Goal: Information Seeking & Learning: Learn about a topic

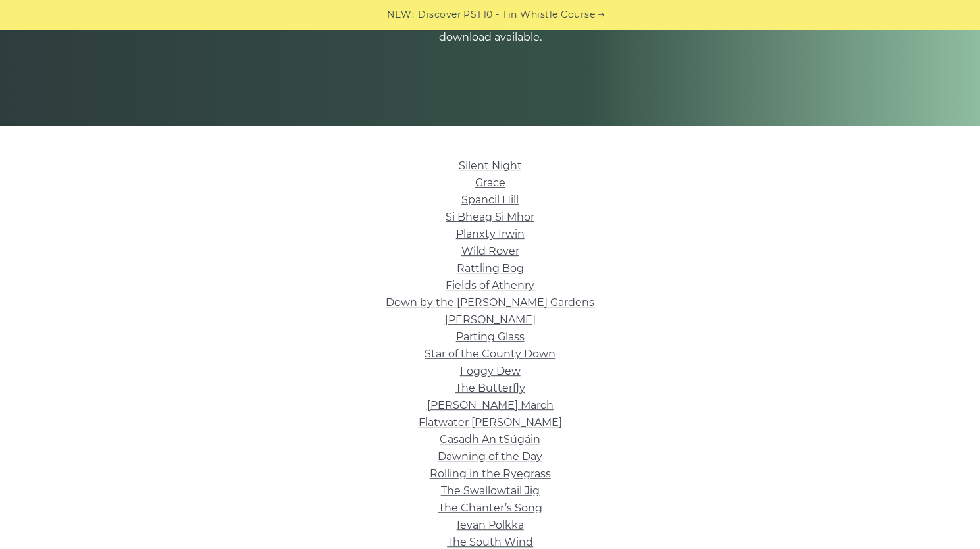
scroll to position [287, 0]
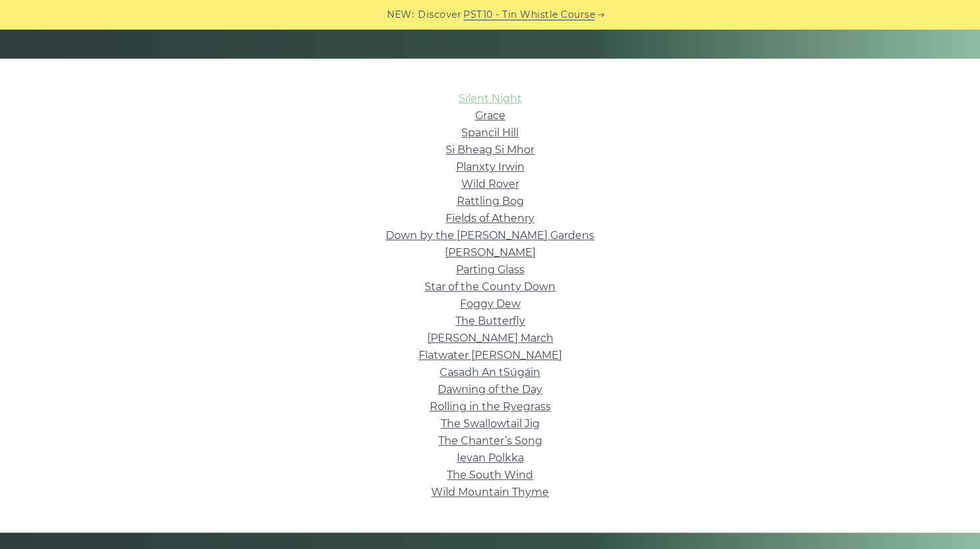
click at [496, 99] on link "Silent Night" at bounding box center [490, 98] width 63 height 13
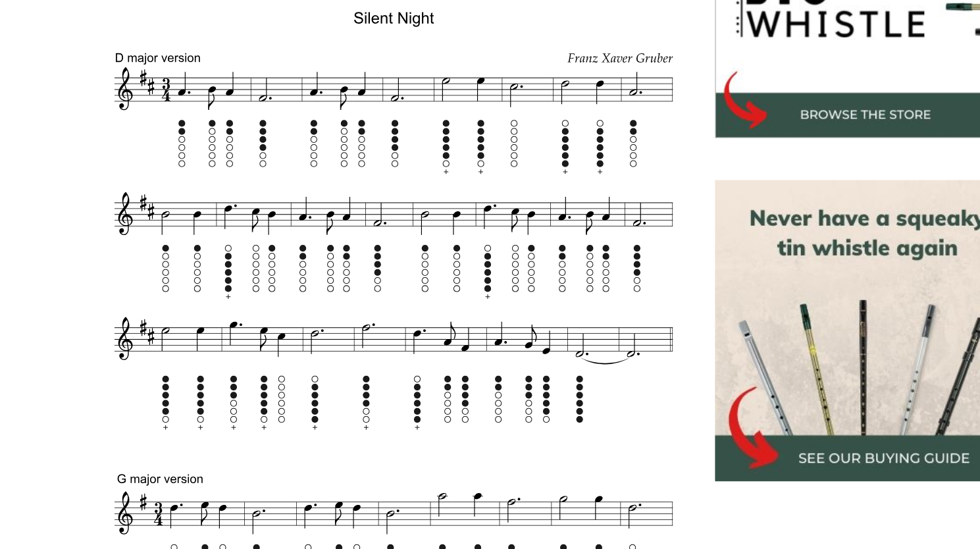
scroll to position [419, 0]
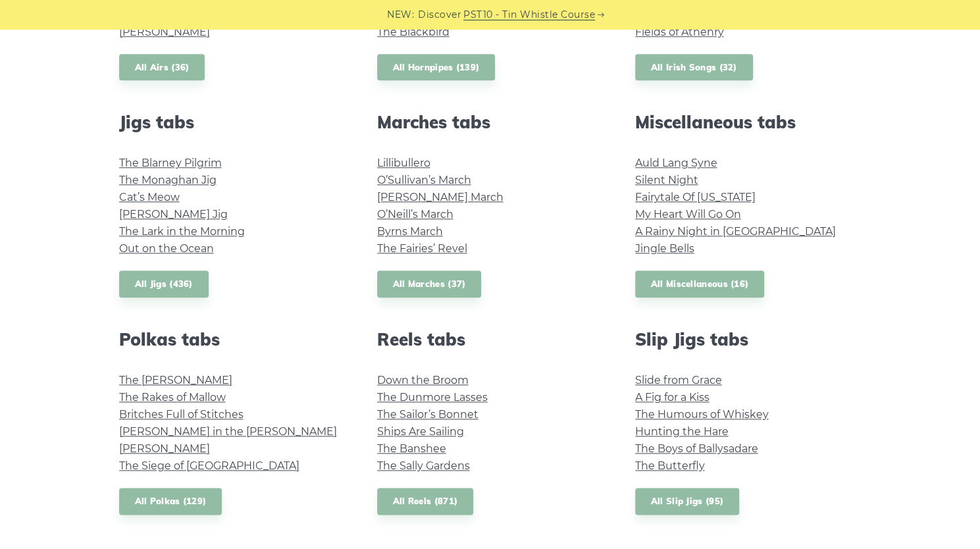
scroll to position [666, 0]
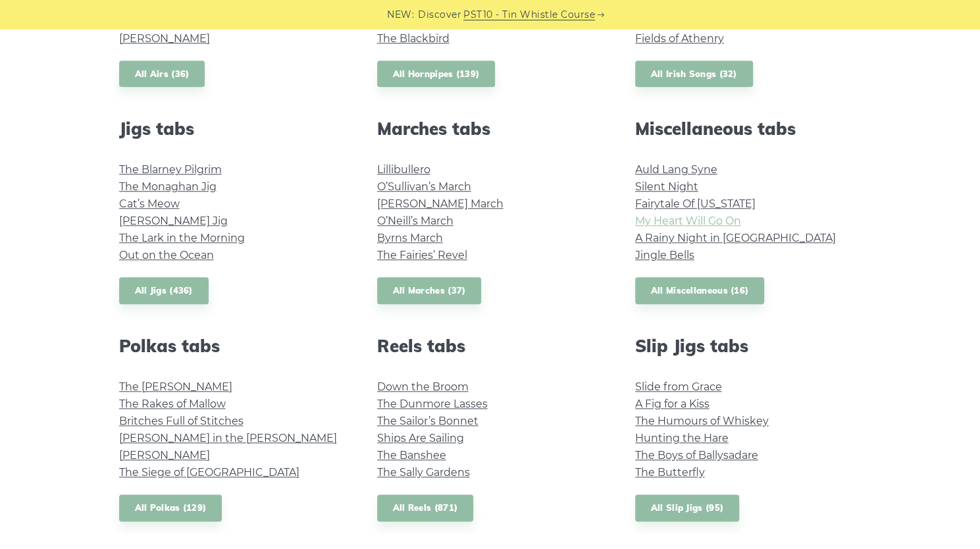
click at [682, 216] on link "My Heart Will Go On" at bounding box center [688, 221] width 106 height 13
click at [696, 294] on link "All Miscellaneous (16)" at bounding box center [700, 290] width 130 height 27
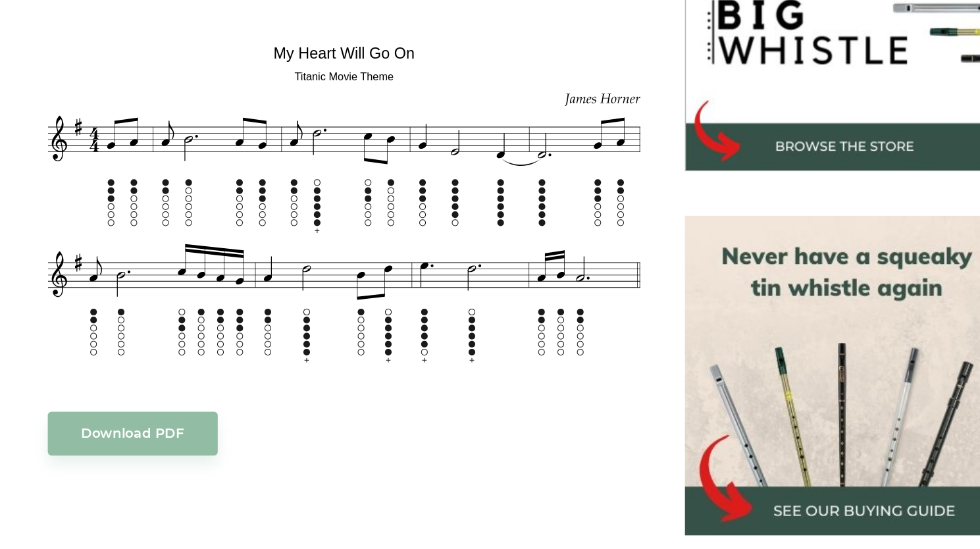
scroll to position [384, 0]
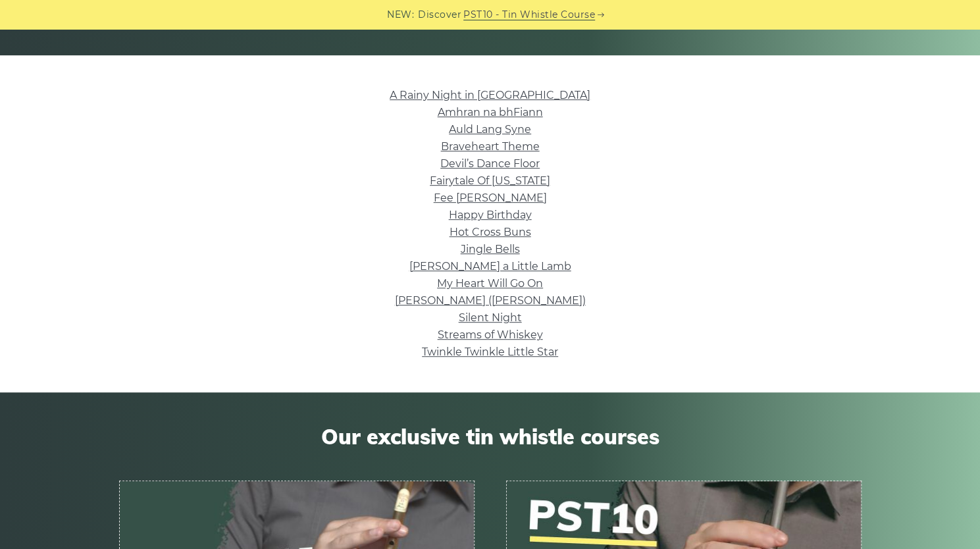
scroll to position [289, 0]
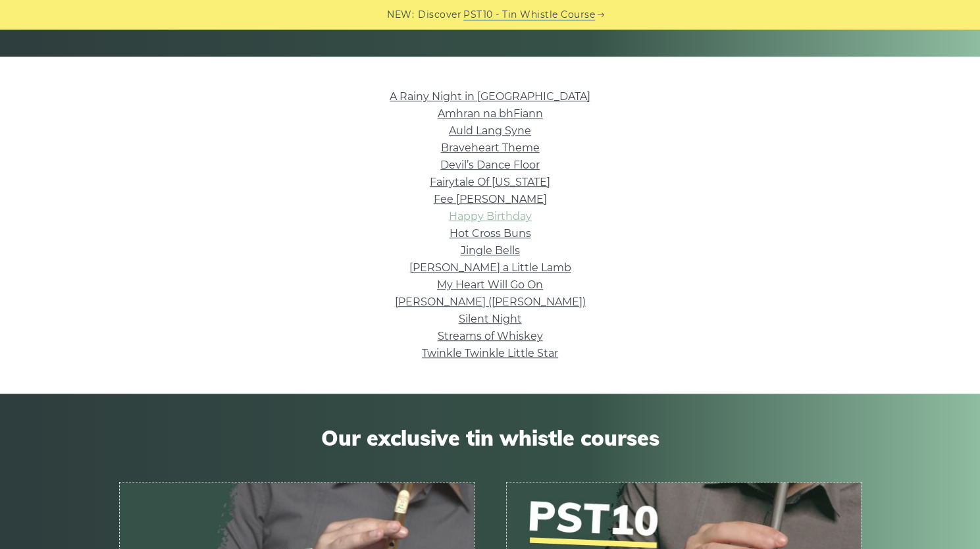
click at [496, 219] on link "Happy Birthday" at bounding box center [490, 216] width 83 height 13
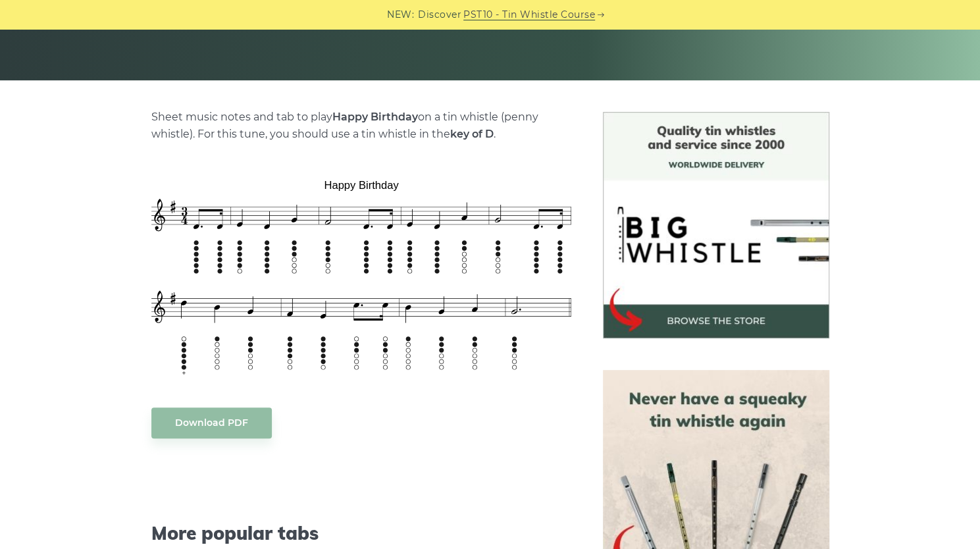
scroll to position [266, 0]
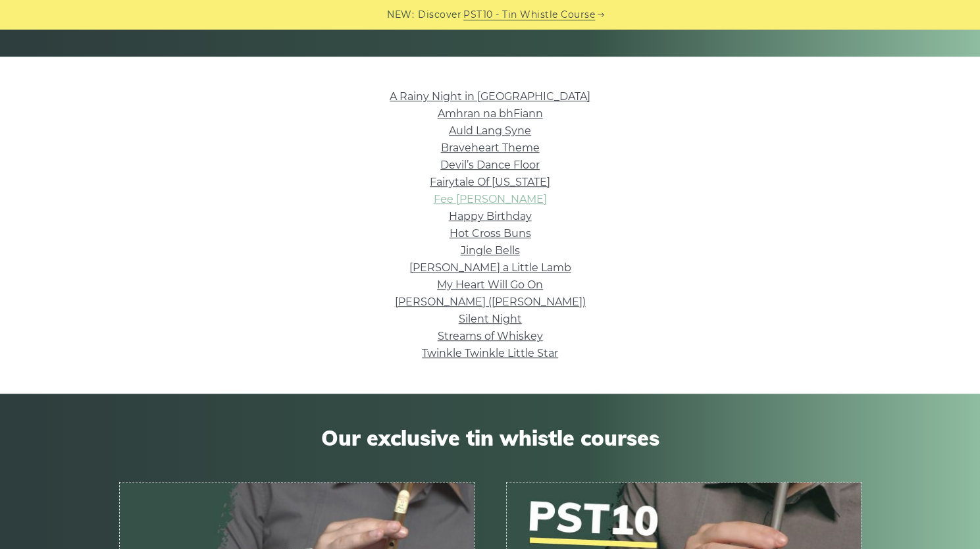
click at [500, 201] on link "Fee [PERSON_NAME]" at bounding box center [490, 199] width 113 height 13
click at [450, 164] on link "Devil’s Dance Floor" at bounding box center [489, 165] width 99 height 13
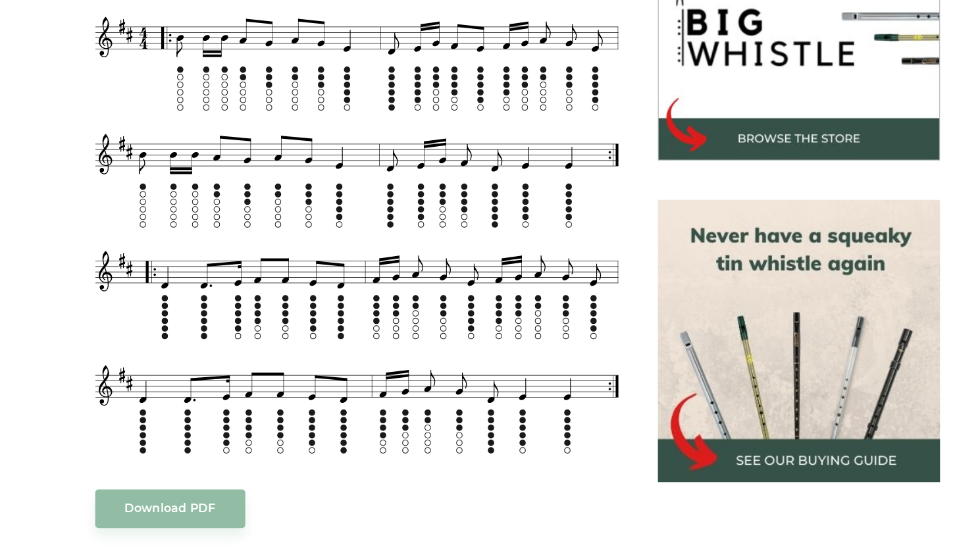
scroll to position [395, 0]
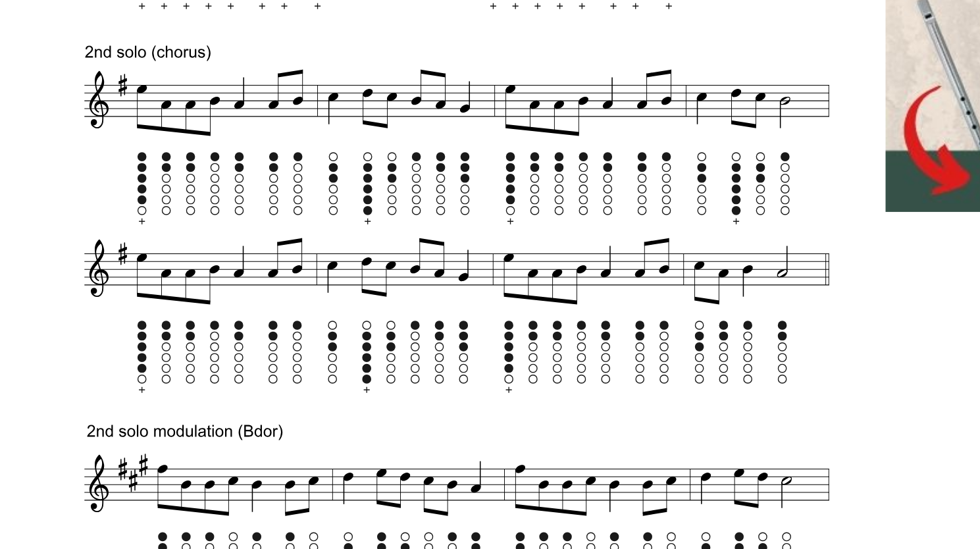
scroll to position [537, 0]
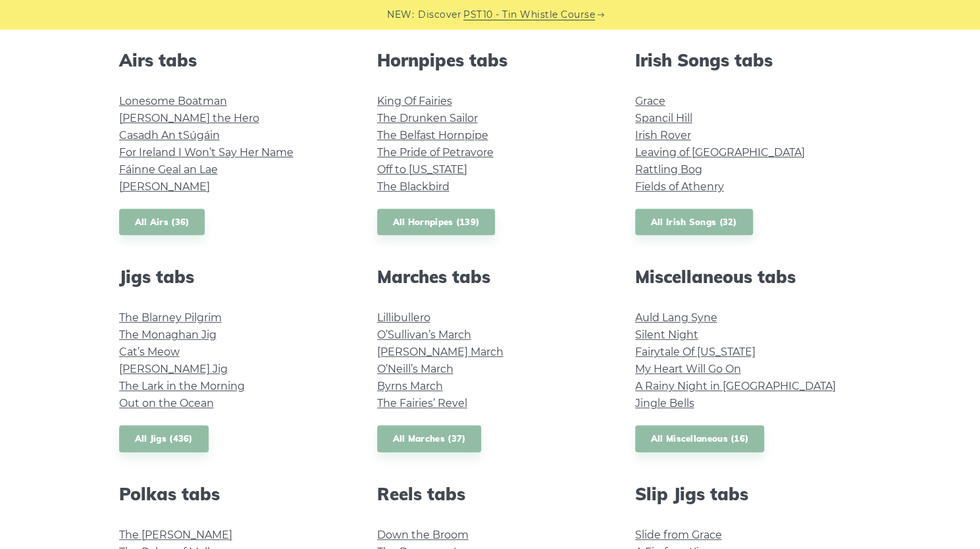
scroll to position [502, 0]
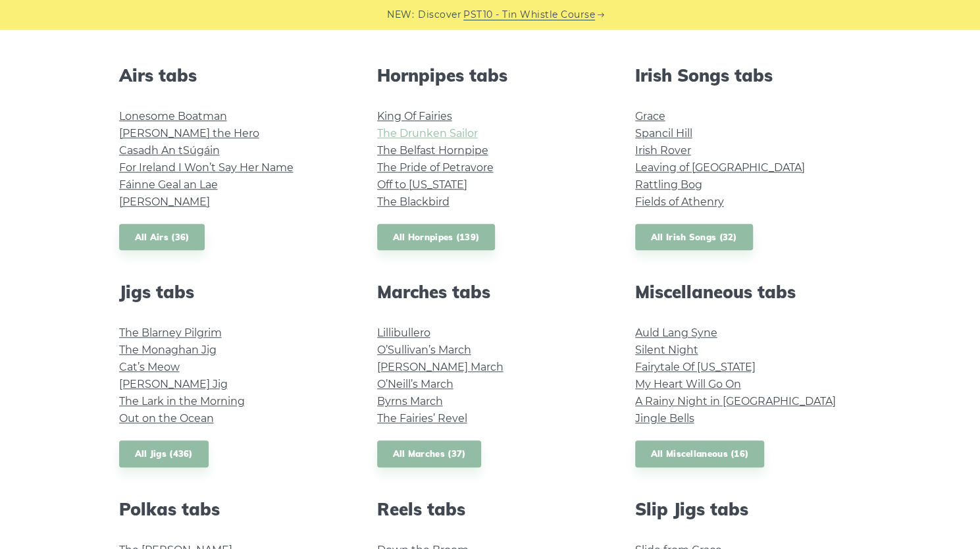
click at [460, 133] on link "The Drunken Sailor" at bounding box center [427, 133] width 101 height 13
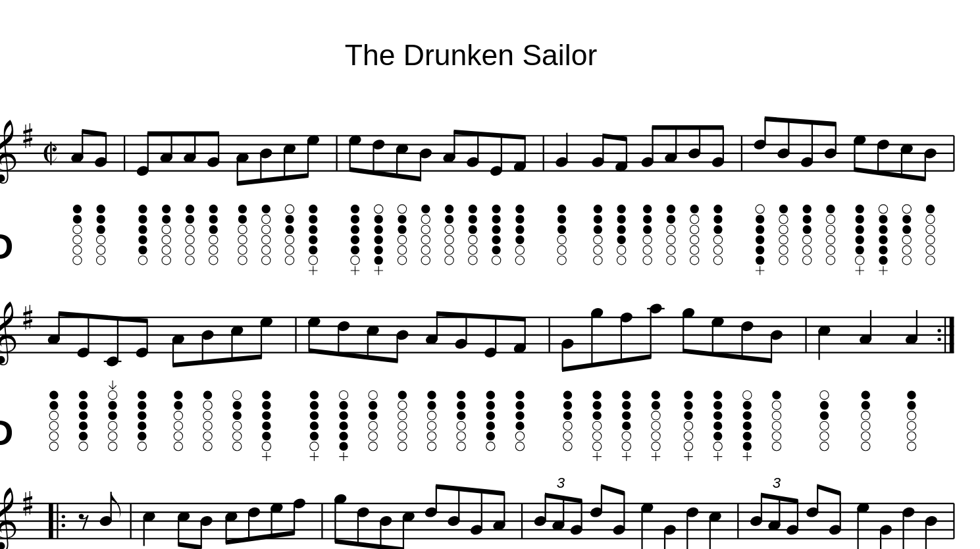
scroll to position [348, 0]
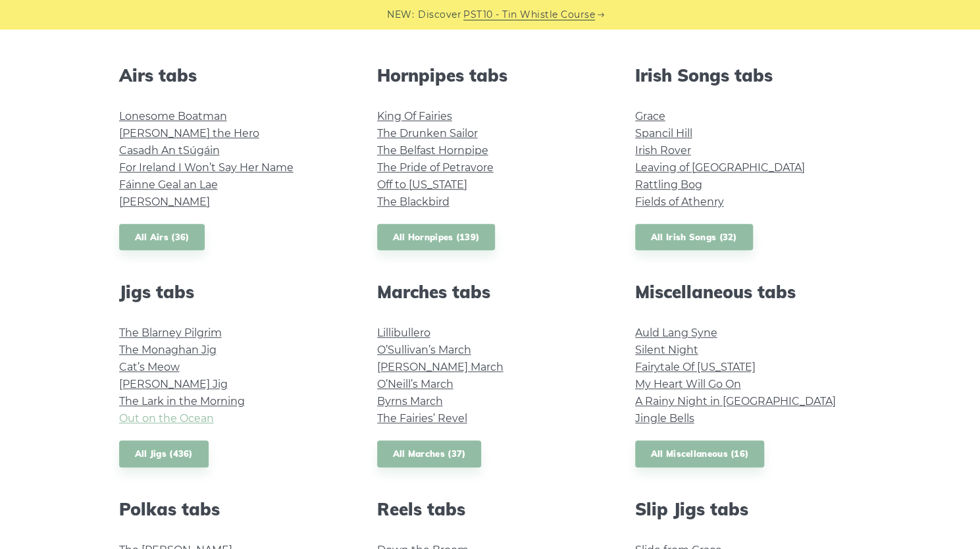
click at [183, 423] on link "Out on the Ocean" at bounding box center [166, 418] width 95 height 13
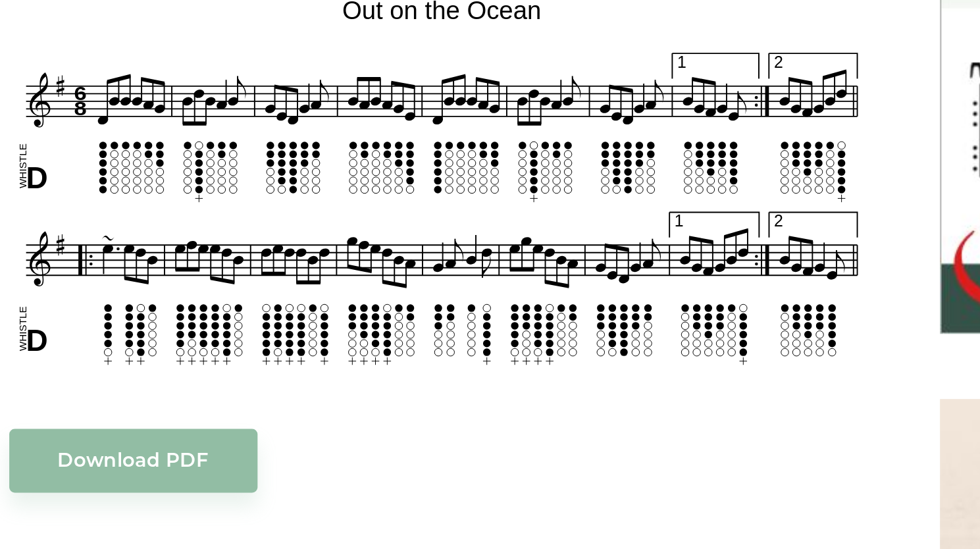
scroll to position [369, 0]
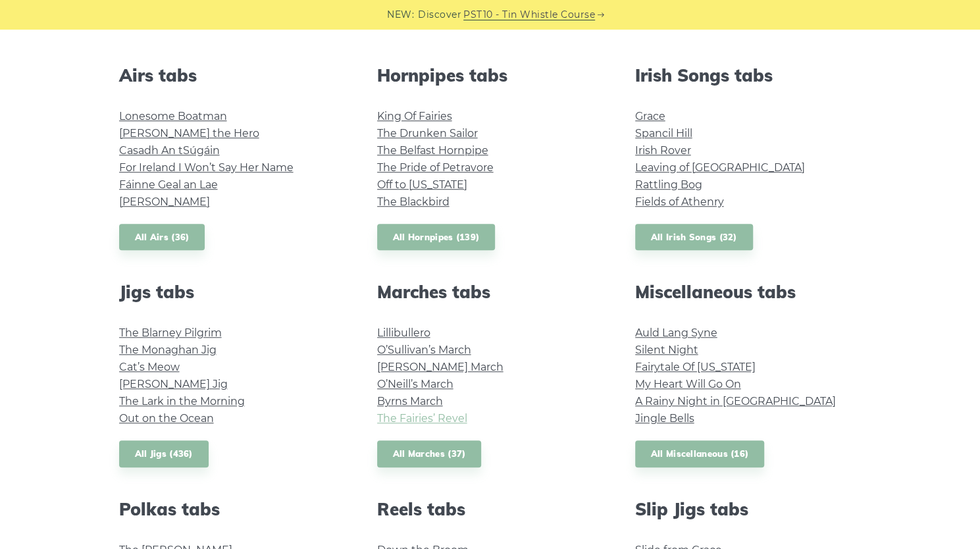
click at [444, 417] on link "The Fairies’ Revel" at bounding box center [422, 418] width 90 height 13
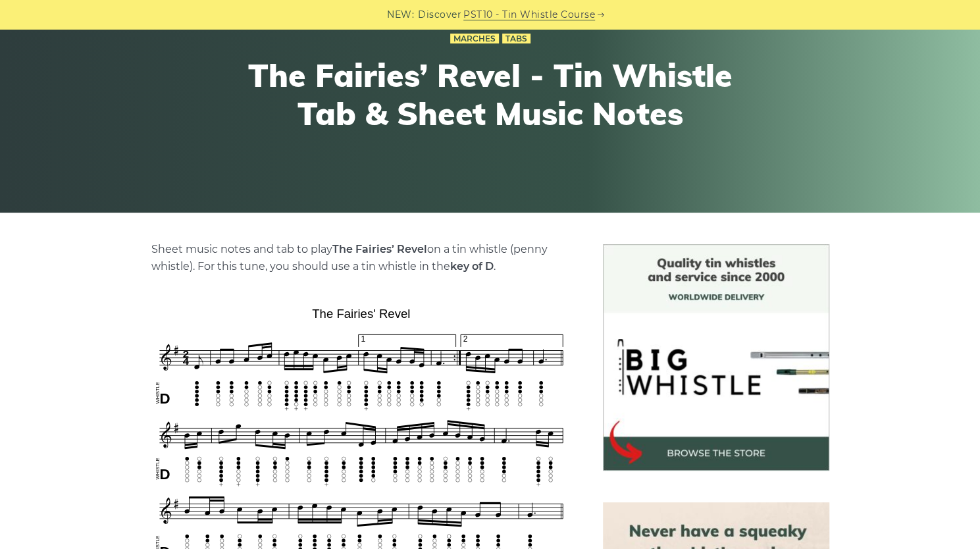
scroll to position [111, 0]
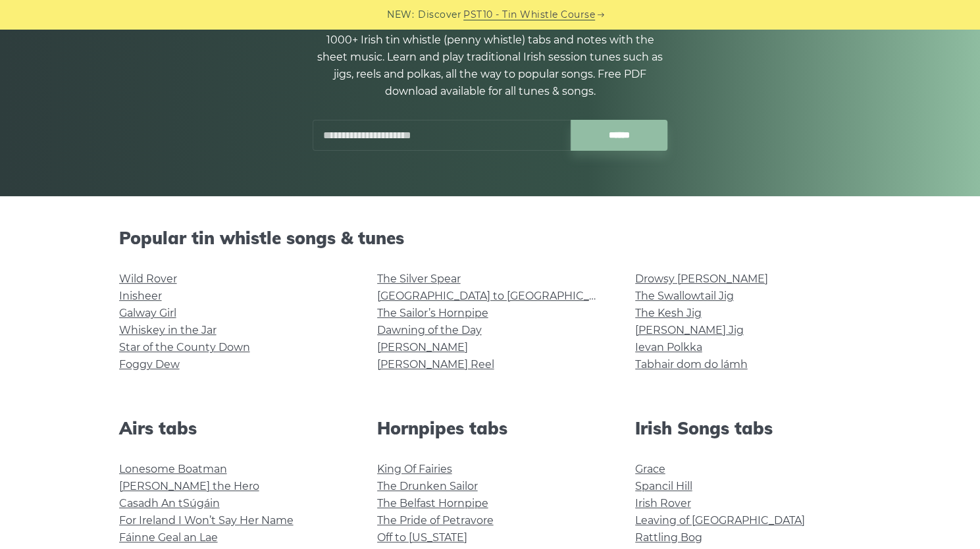
scroll to position [151, 0]
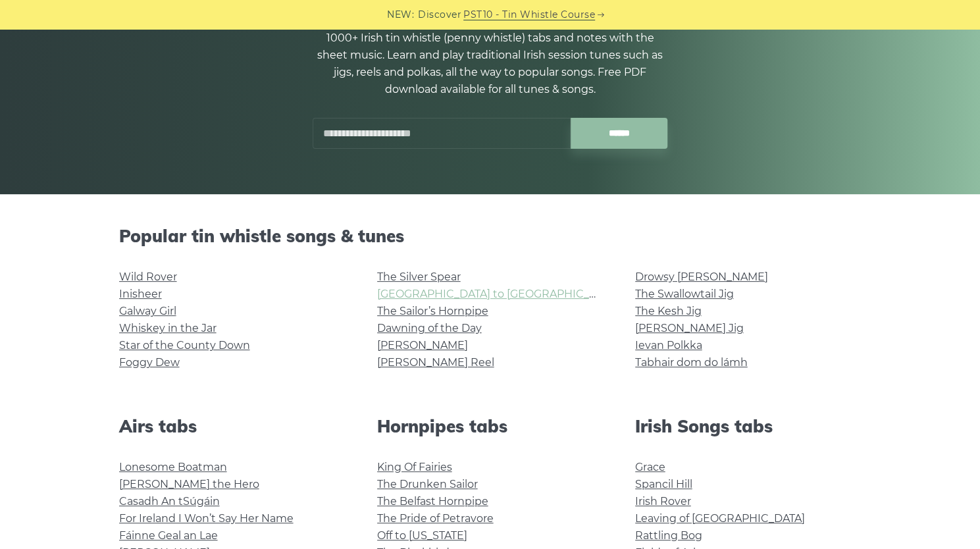
click at [478, 294] on link "Rocky Road to Dublin" at bounding box center [498, 294] width 243 height 13
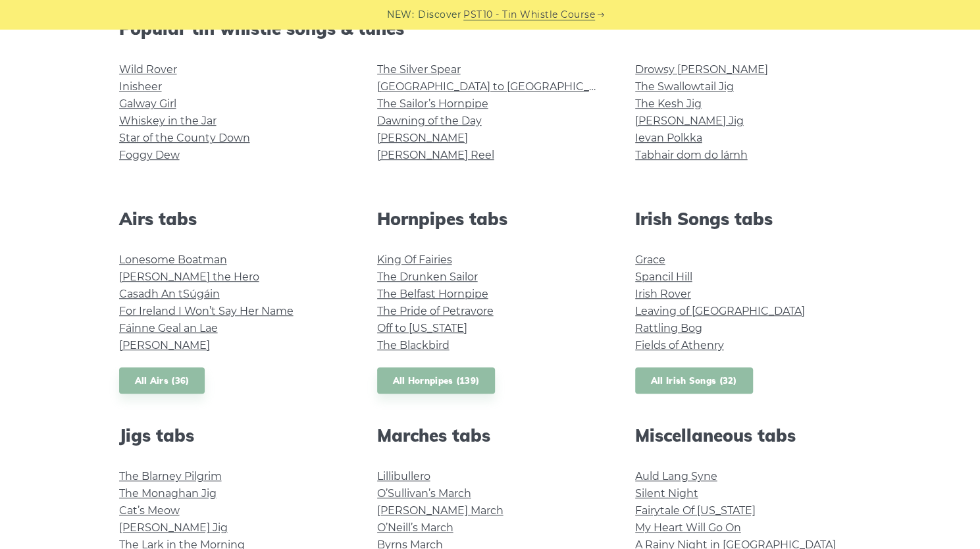
click at [677, 381] on link "All Irish Songs (32)" at bounding box center [694, 380] width 118 height 27
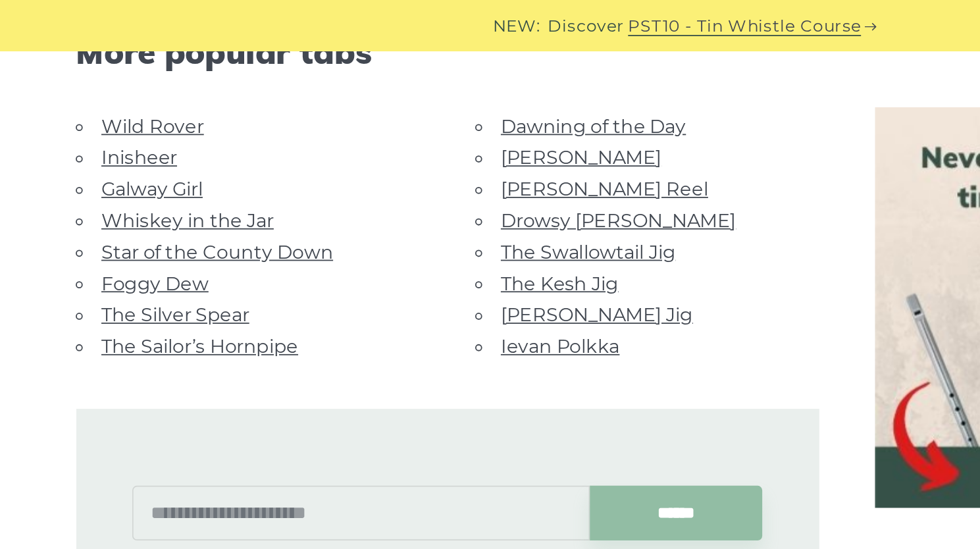
scroll to position [798, 0]
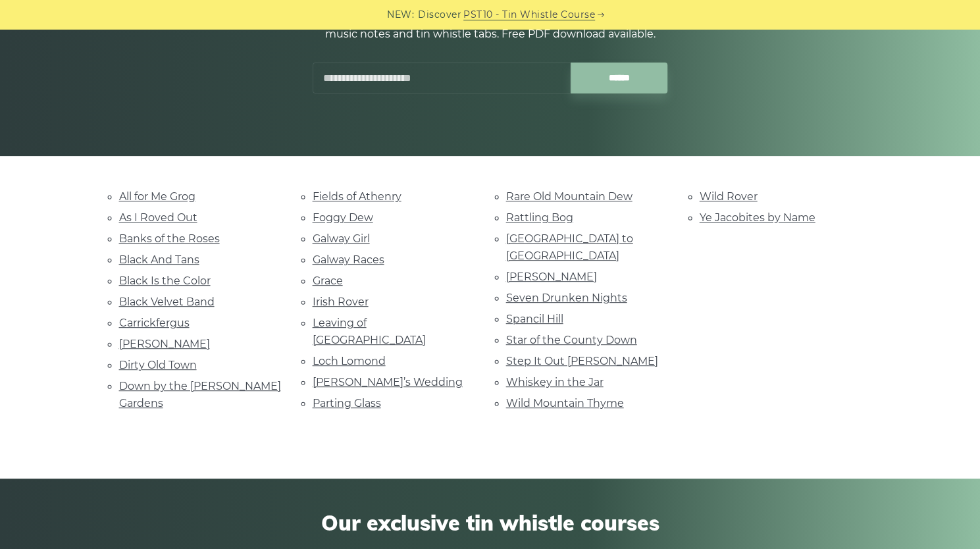
scroll to position [192, 0]
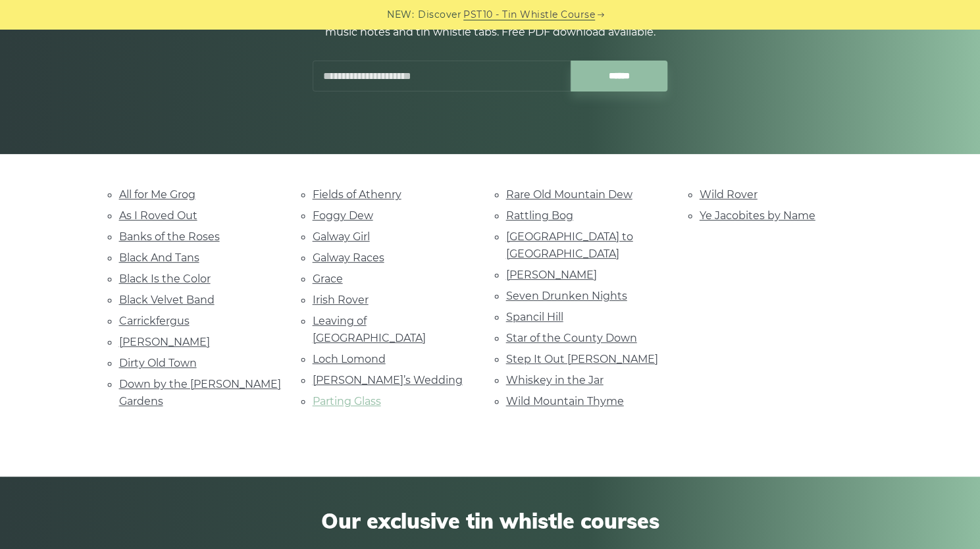
click at [357, 395] on link "Parting Glass" at bounding box center [347, 401] width 68 height 13
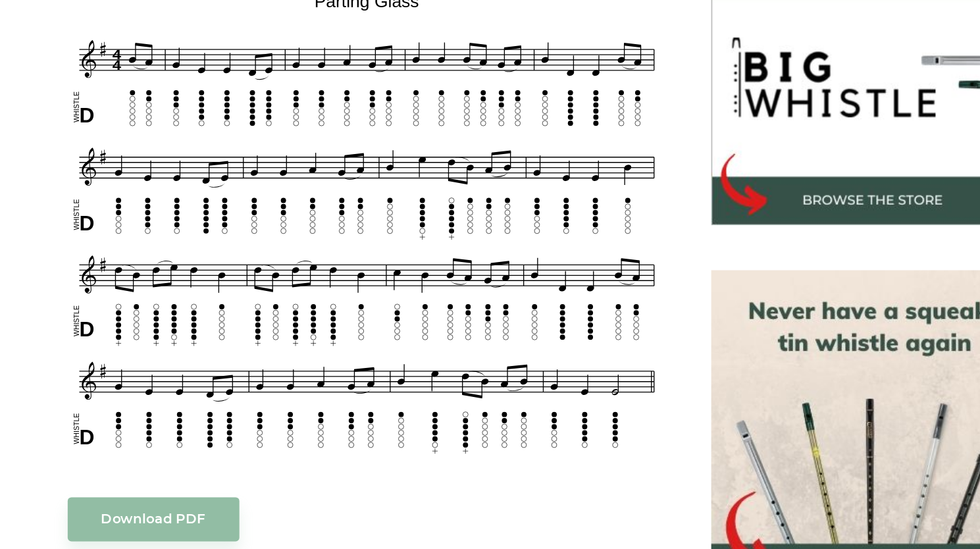
scroll to position [357, 0]
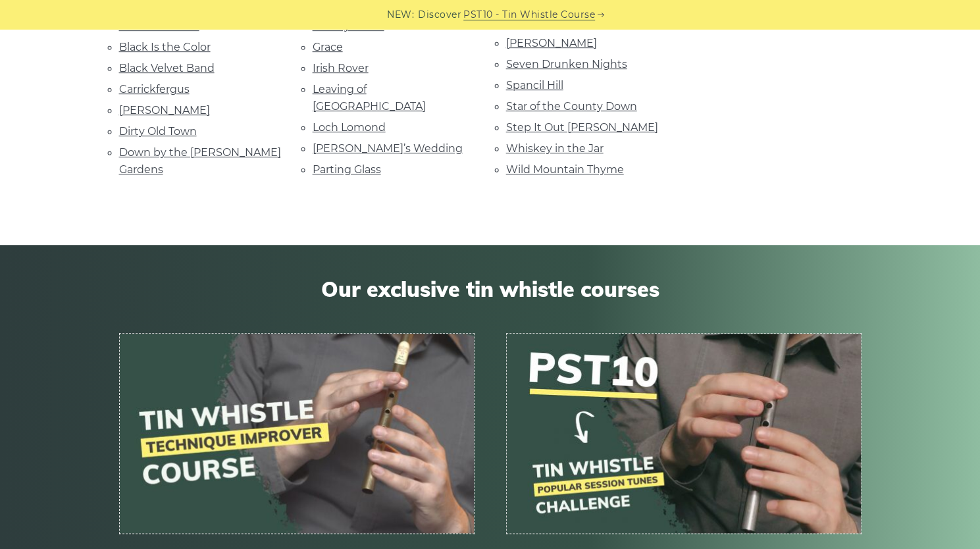
scroll to position [830, 0]
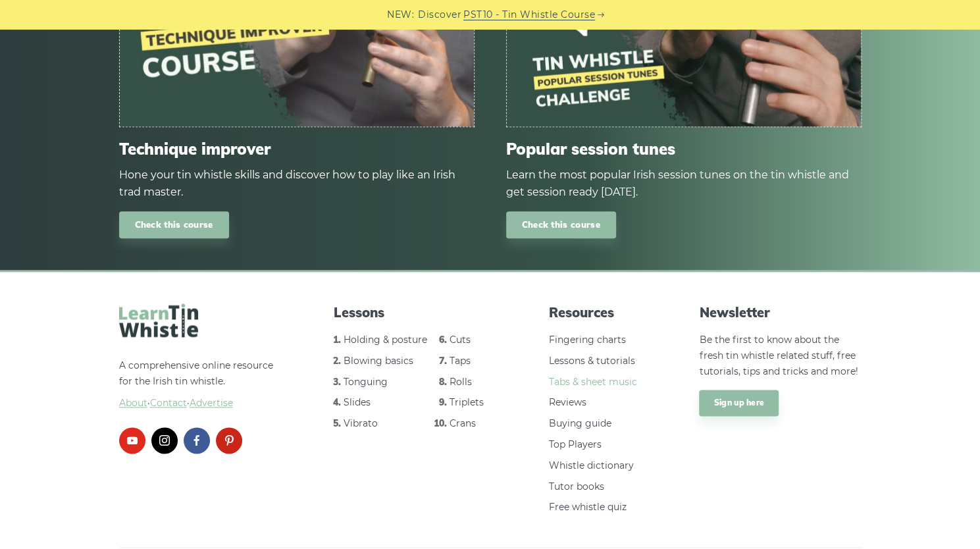
click at [621, 376] on link "Tabs & sheet music" at bounding box center [593, 382] width 88 height 12
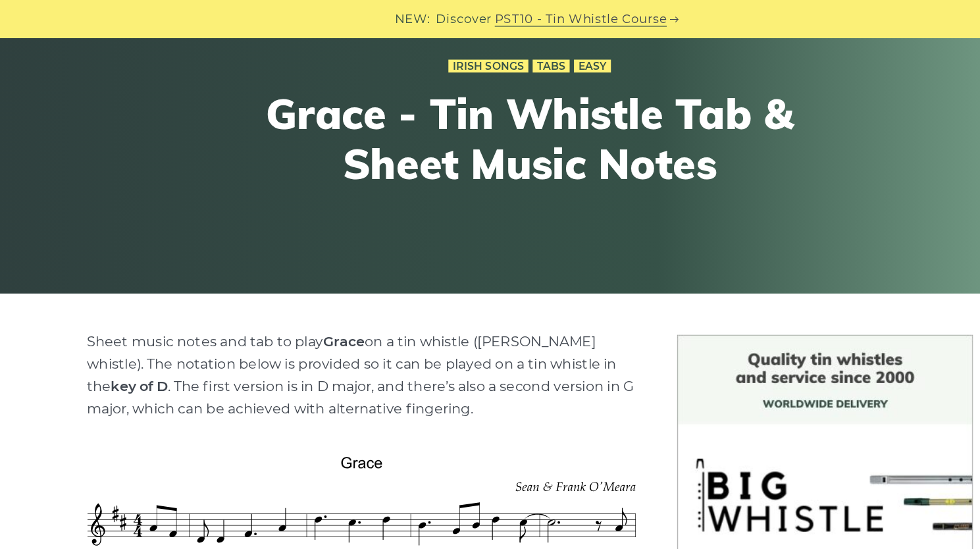
scroll to position [72, 0]
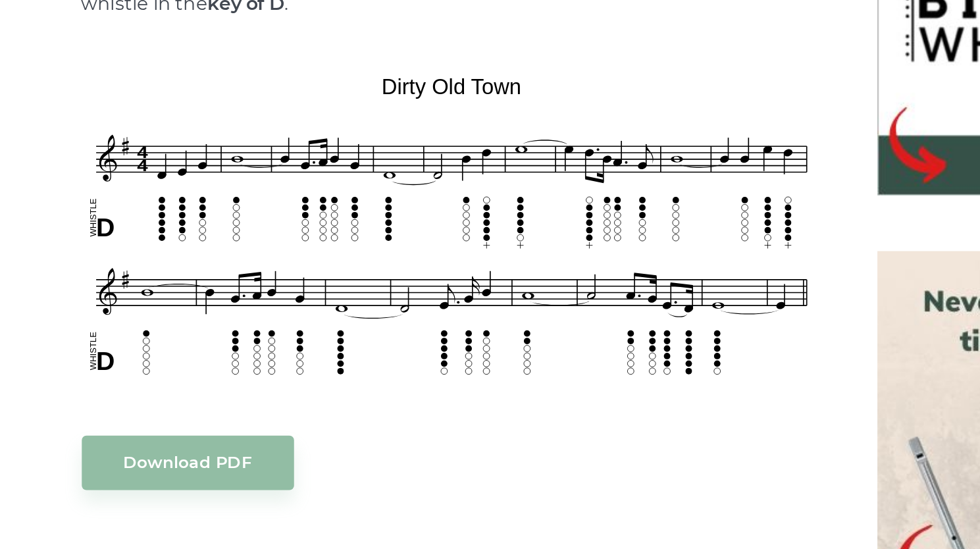
scroll to position [412, 0]
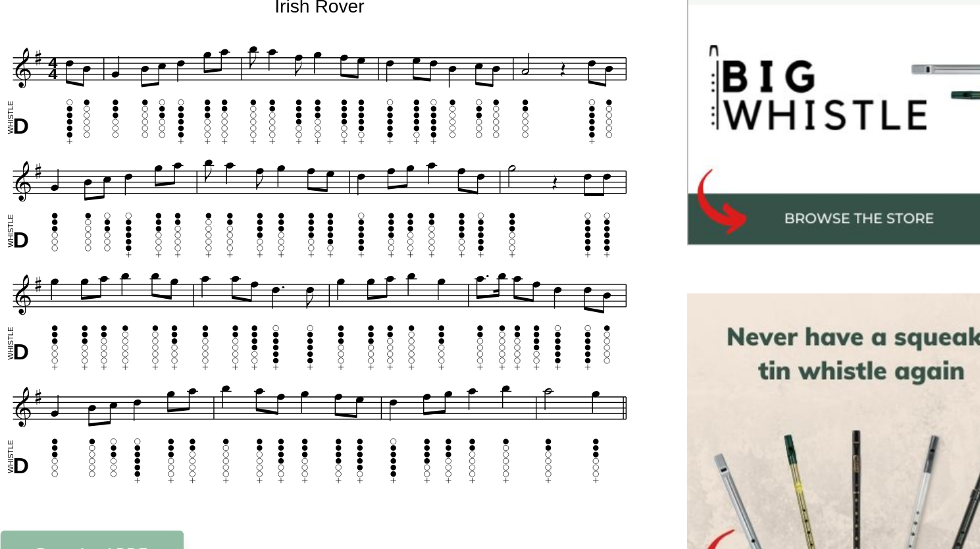
scroll to position [336, 0]
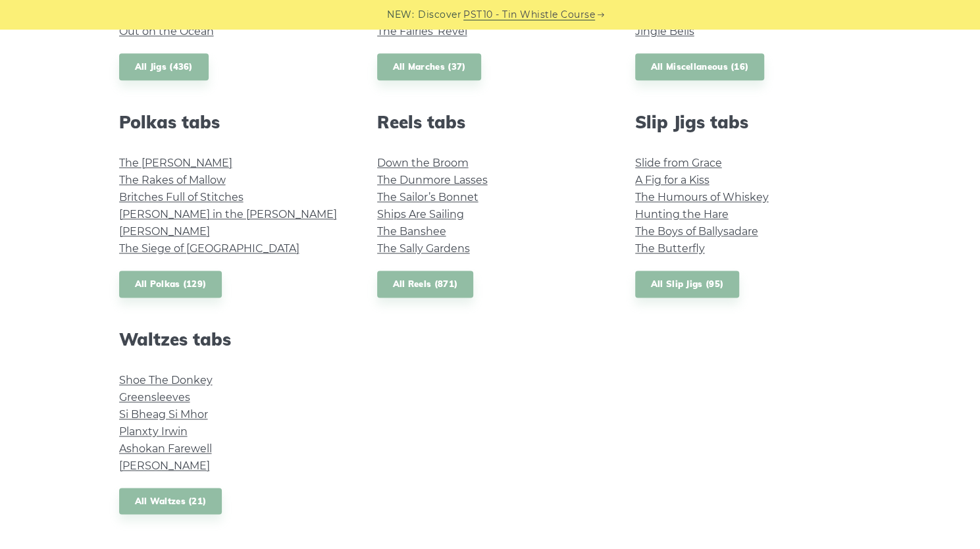
scroll to position [889, 0]
click at [444, 281] on link "All Reels (871)" at bounding box center [425, 284] width 97 height 27
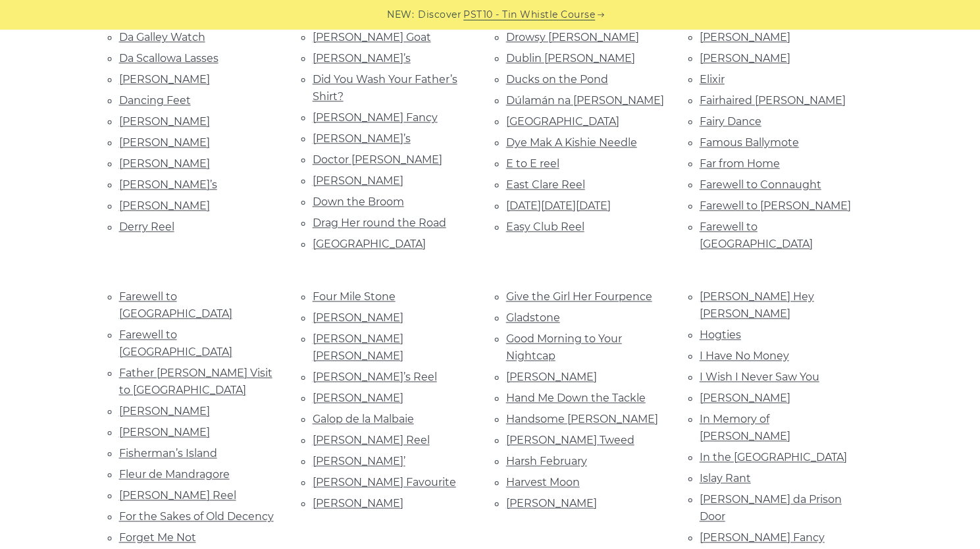
scroll to position [934, 0]
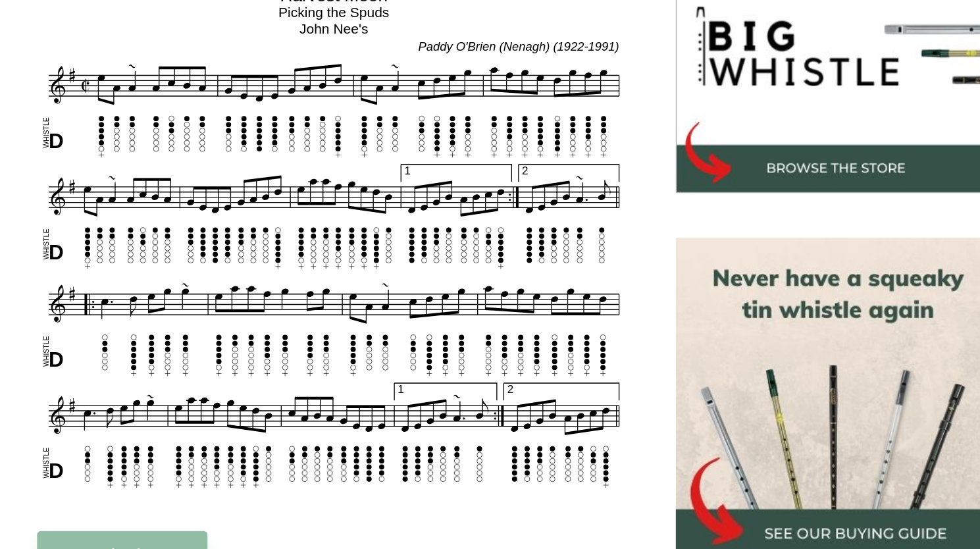
scroll to position [411, 0]
